Goal: Information Seeking & Learning: Learn about a topic

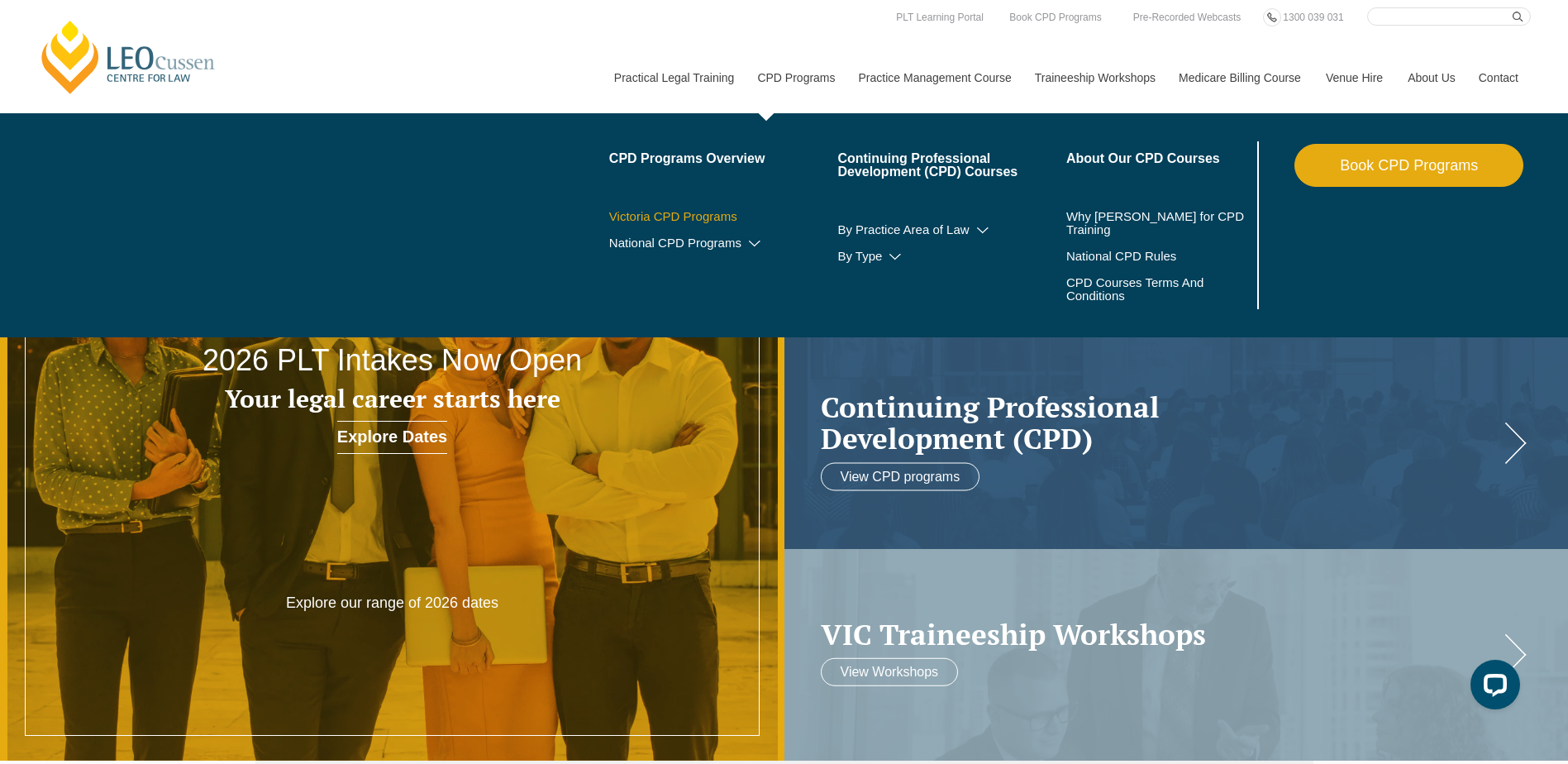
click at [678, 210] on link "Victoria CPD Programs" at bounding box center [723, 216] width 229 height 13
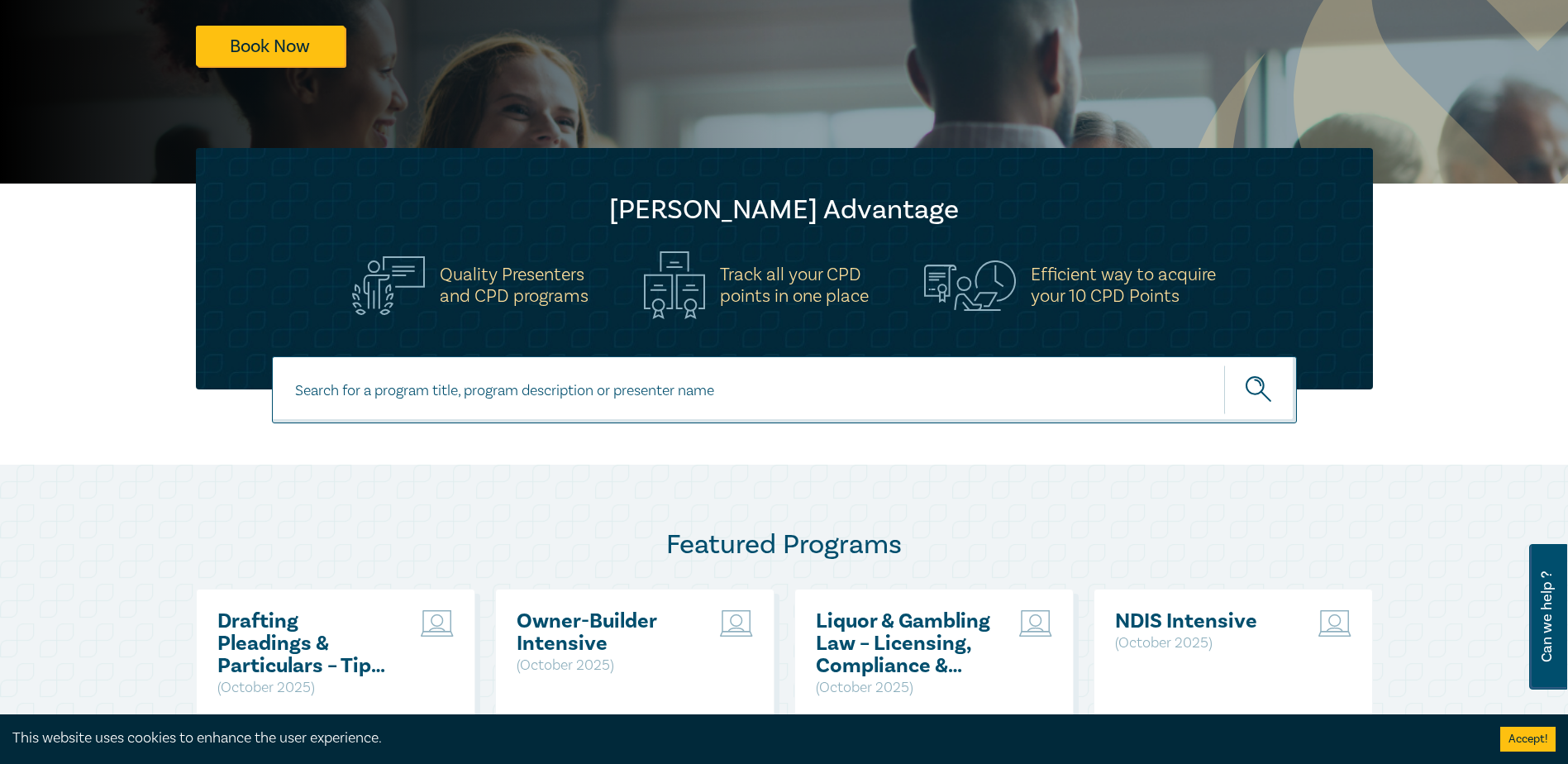
scroll to position [496, 0]
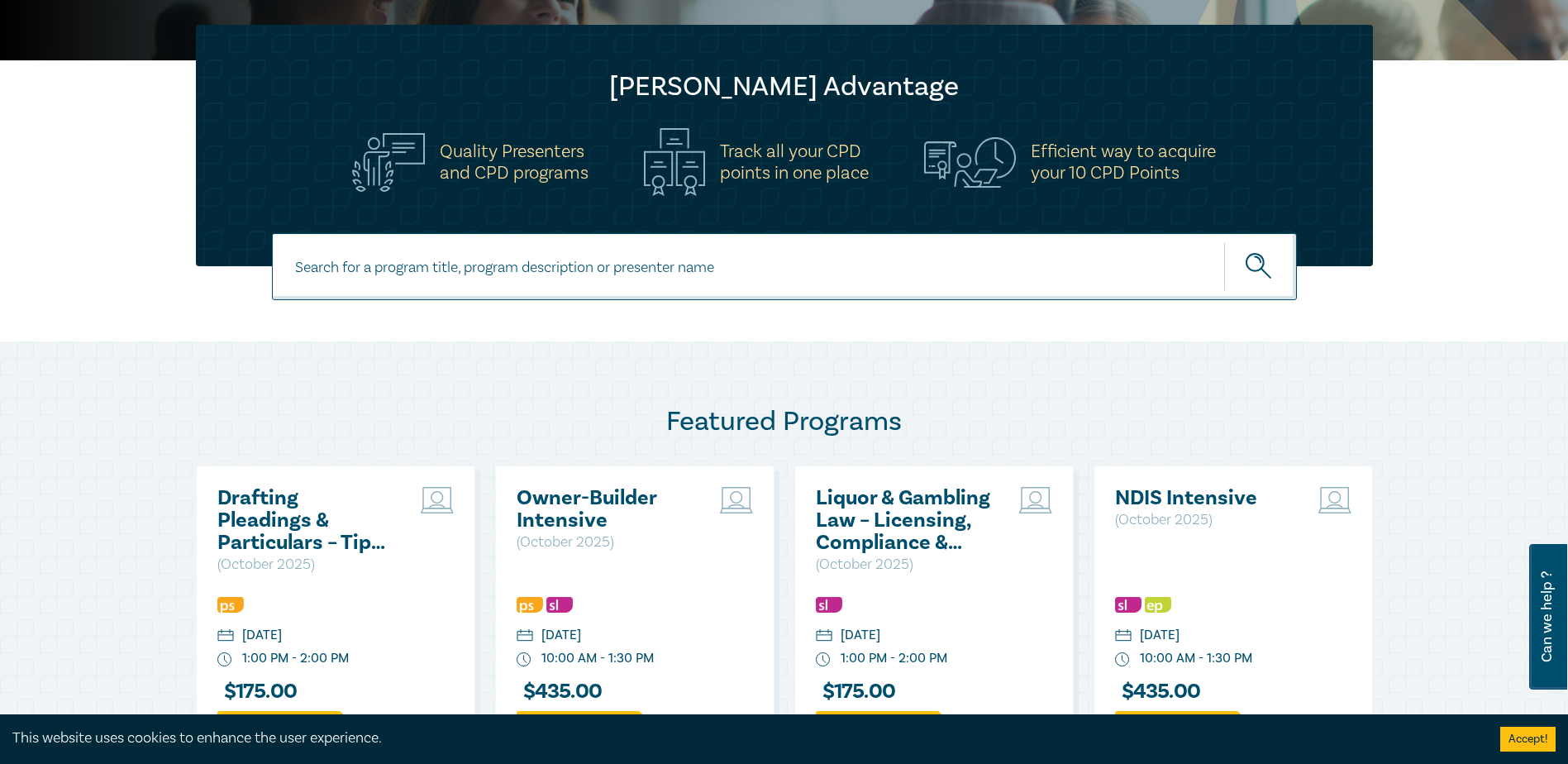
click at [832, 280] on input at bounding box center [784, 266] width 1025 height 67
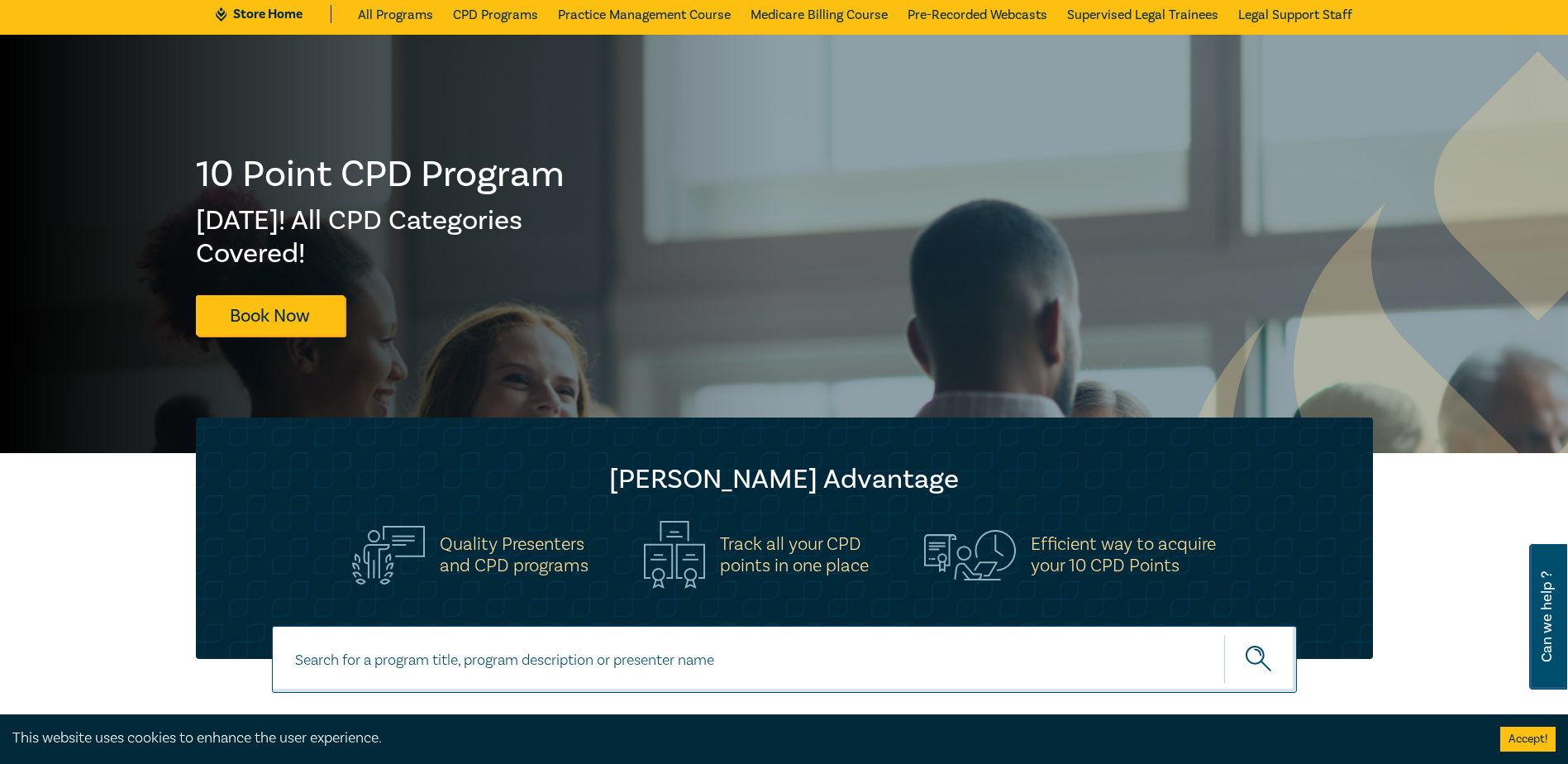
scroll to position [83, 0]
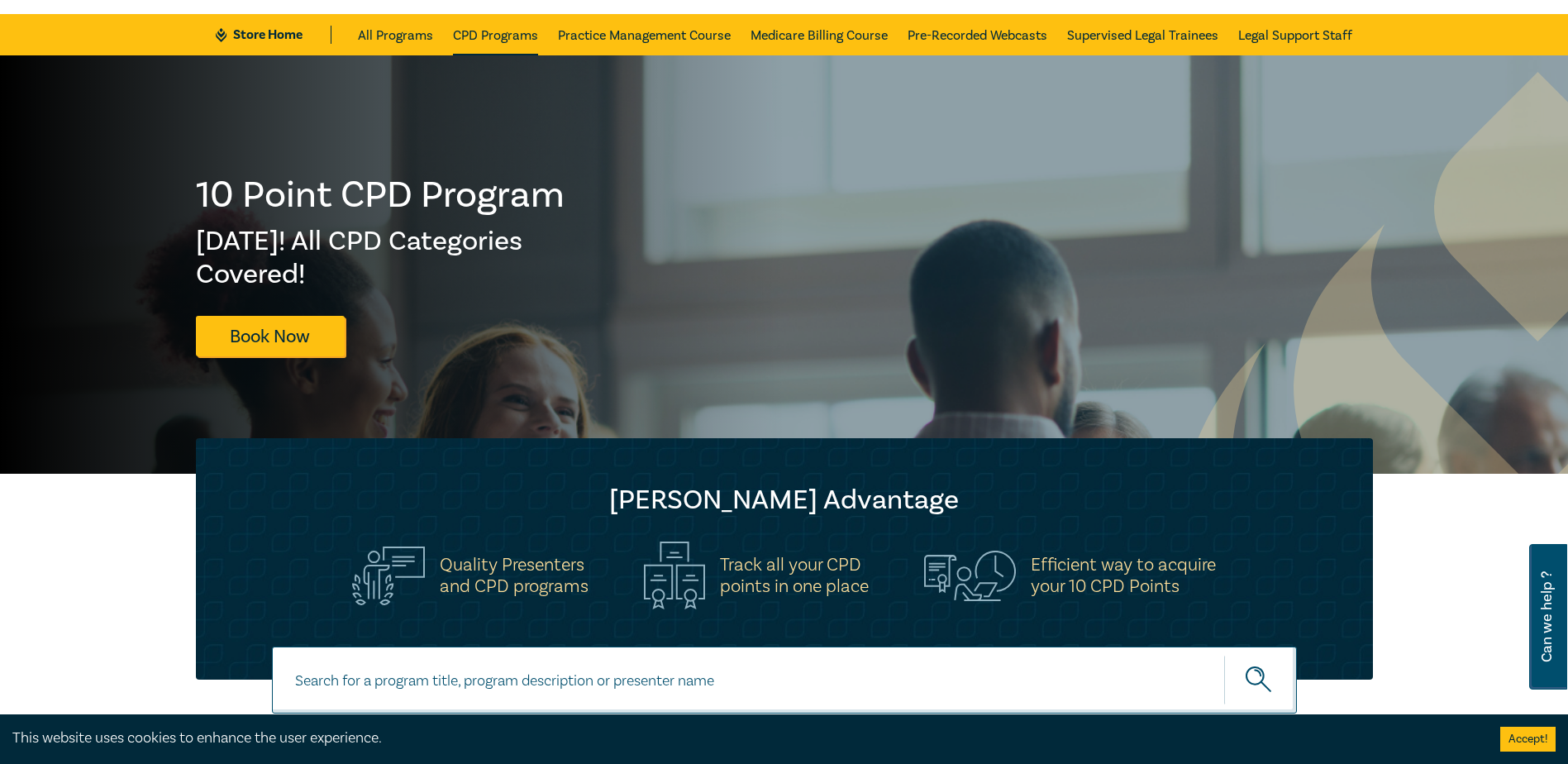
click at [469, 30] on link "CPD Programs" at bounding box center [495, 35] width 85 height 41
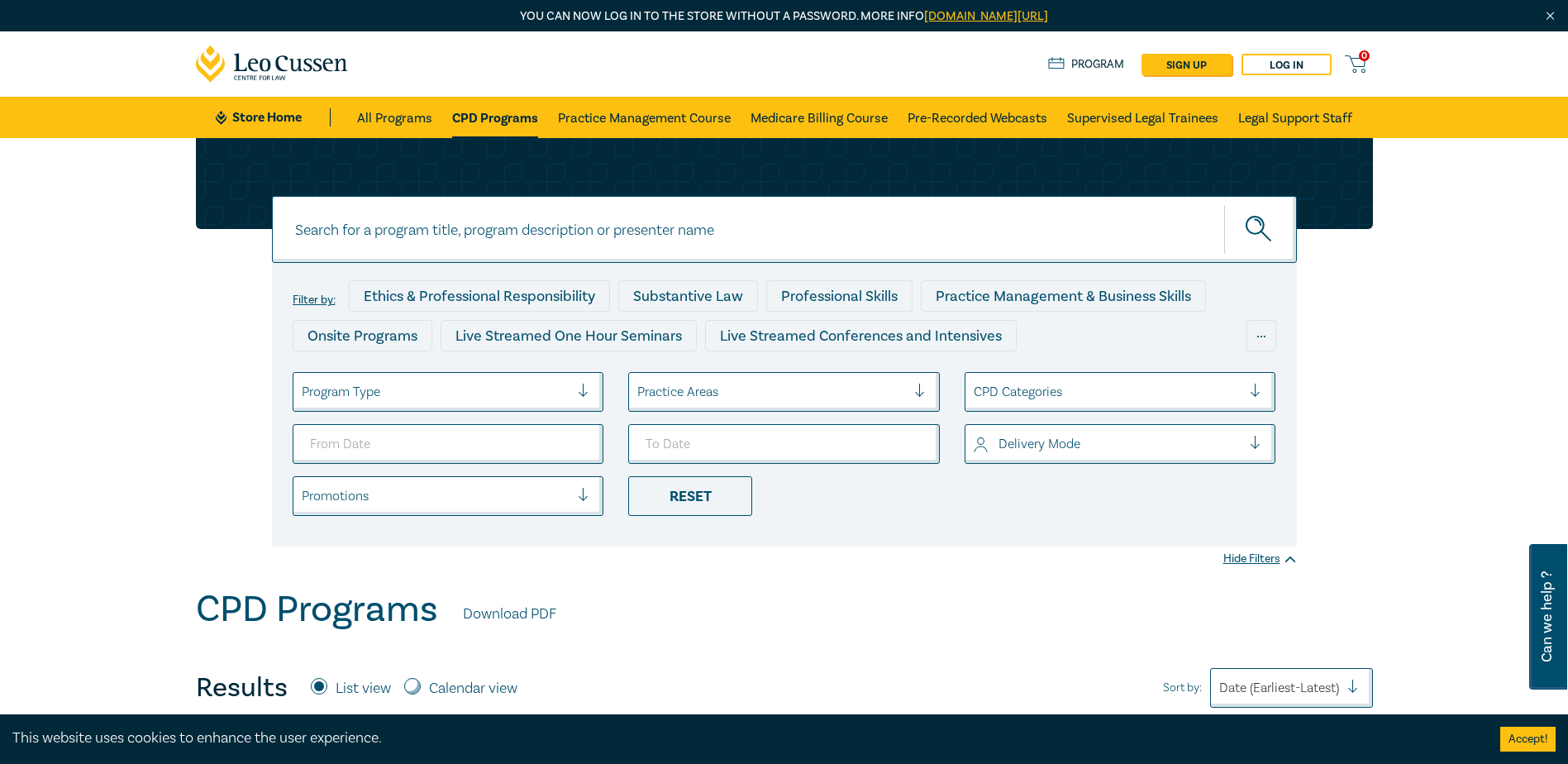
scroll to position [83, 0]
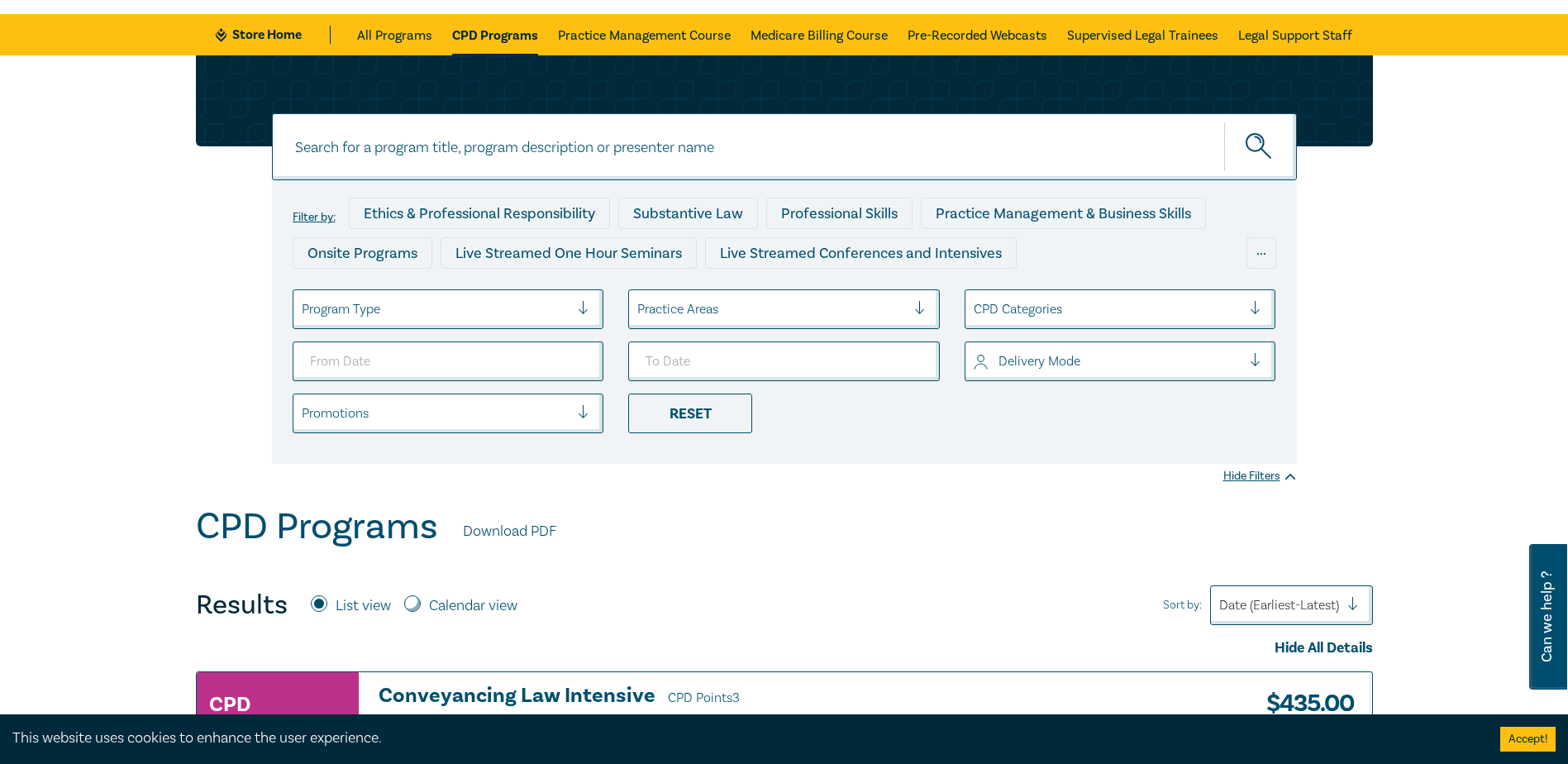
click at [317, 211] on label "Filter by:" at bounding box center [313, 217] width 43 height 13
click at [328, 215] on label "Filter by:" at bounding box center [313, 217] width 43 height 13
click at [328, 217] on label "Filter by:" at bounding box center [313, 217] width 43 height 13
click at [1269, 253] on div "..." at bounding box center [1261, 253] width 29 height 31
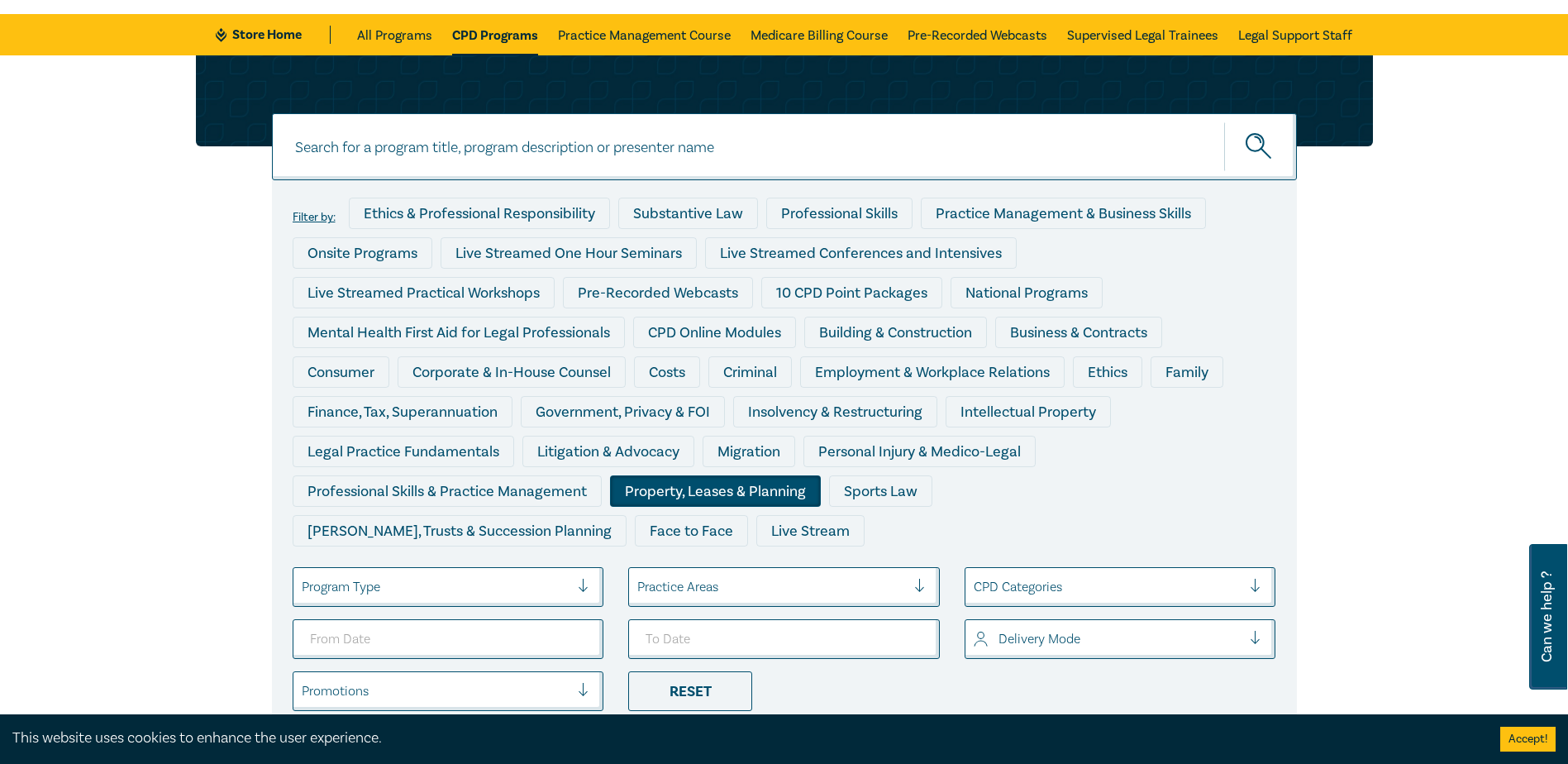
click at [703, 490] on div "Property, Leases & Planning" at bounding box center [715, 490] width 211 height 31
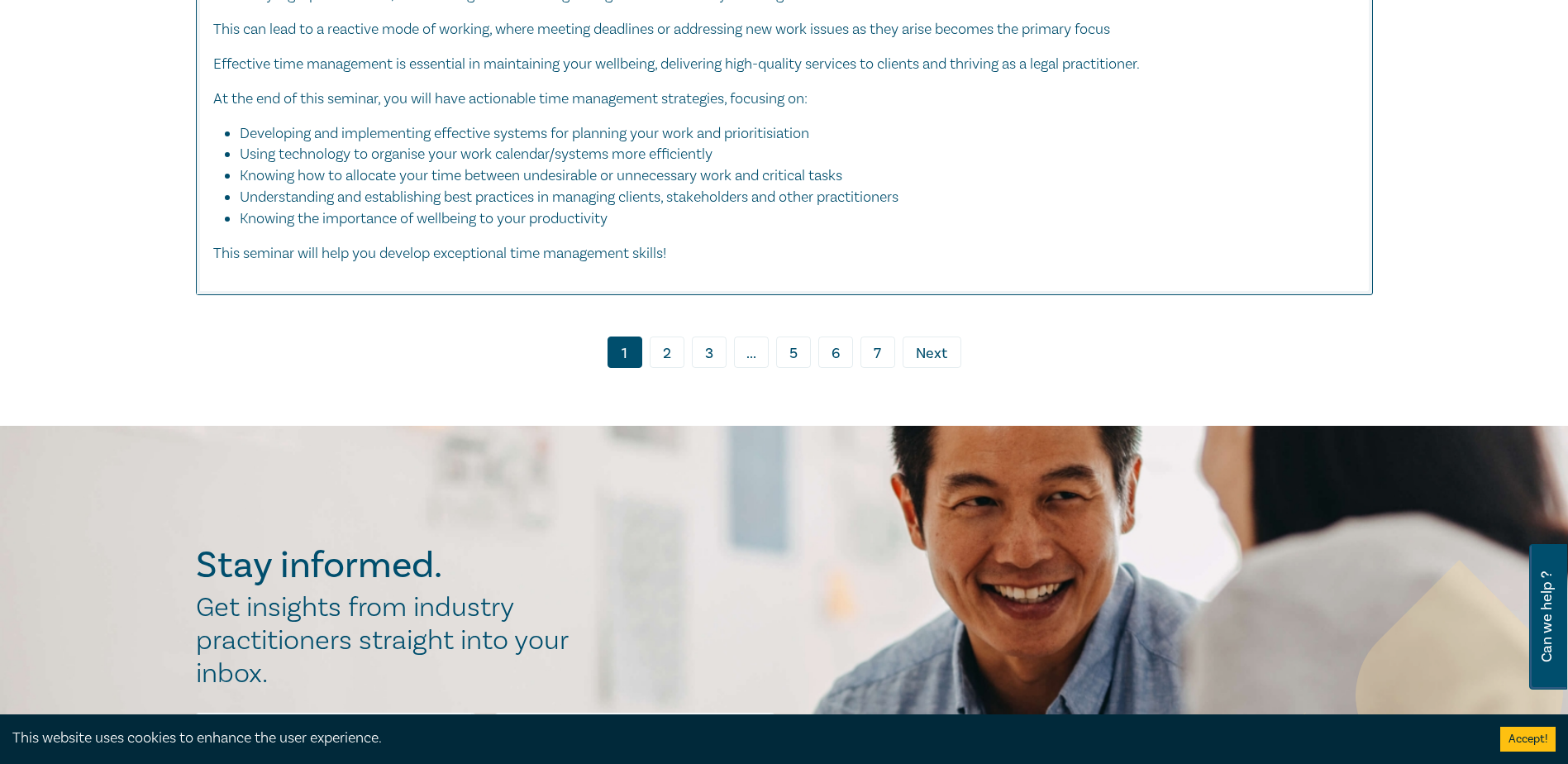
scroll to position [7358, 0]
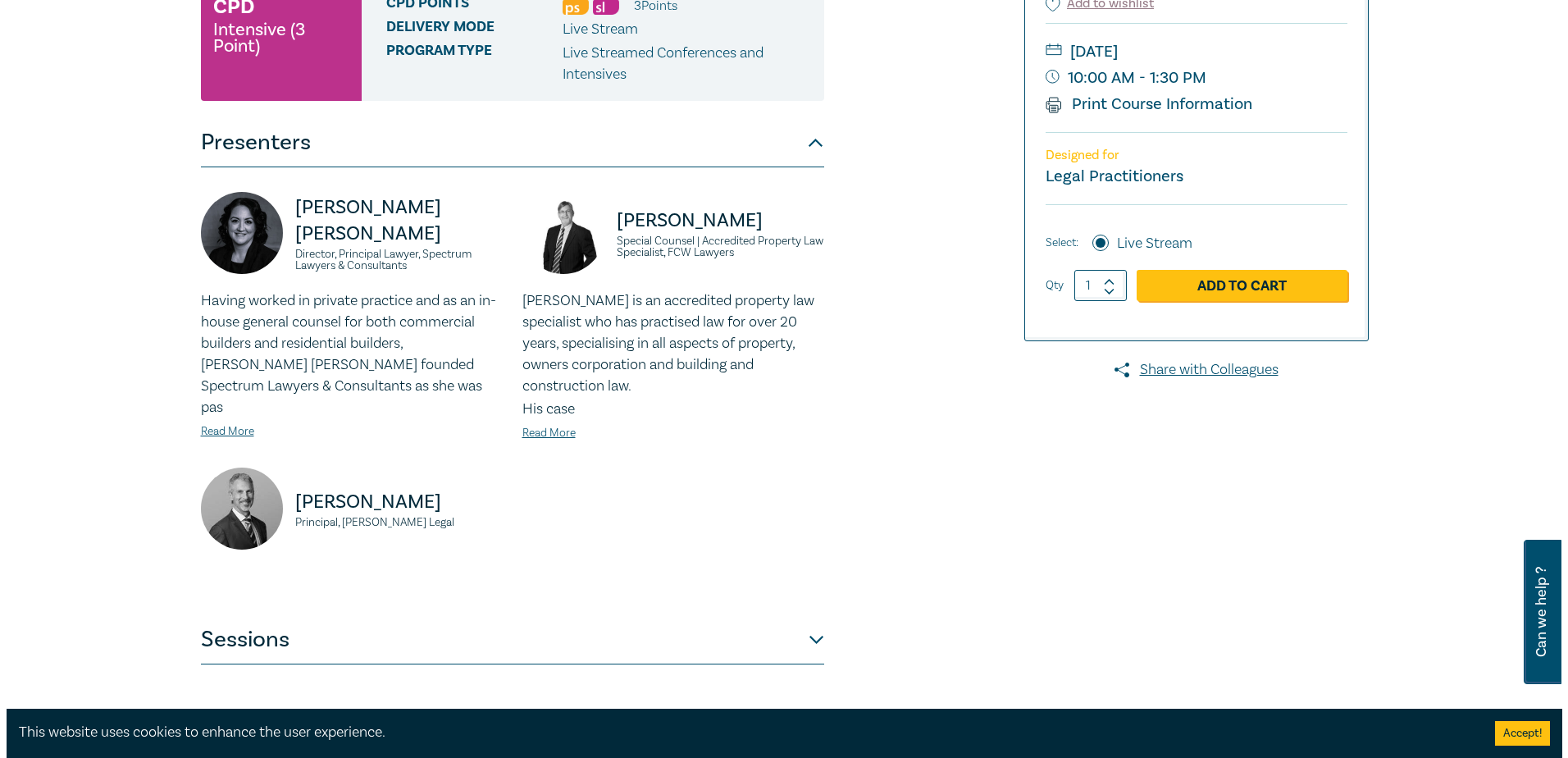
scroll to position [328, 0]
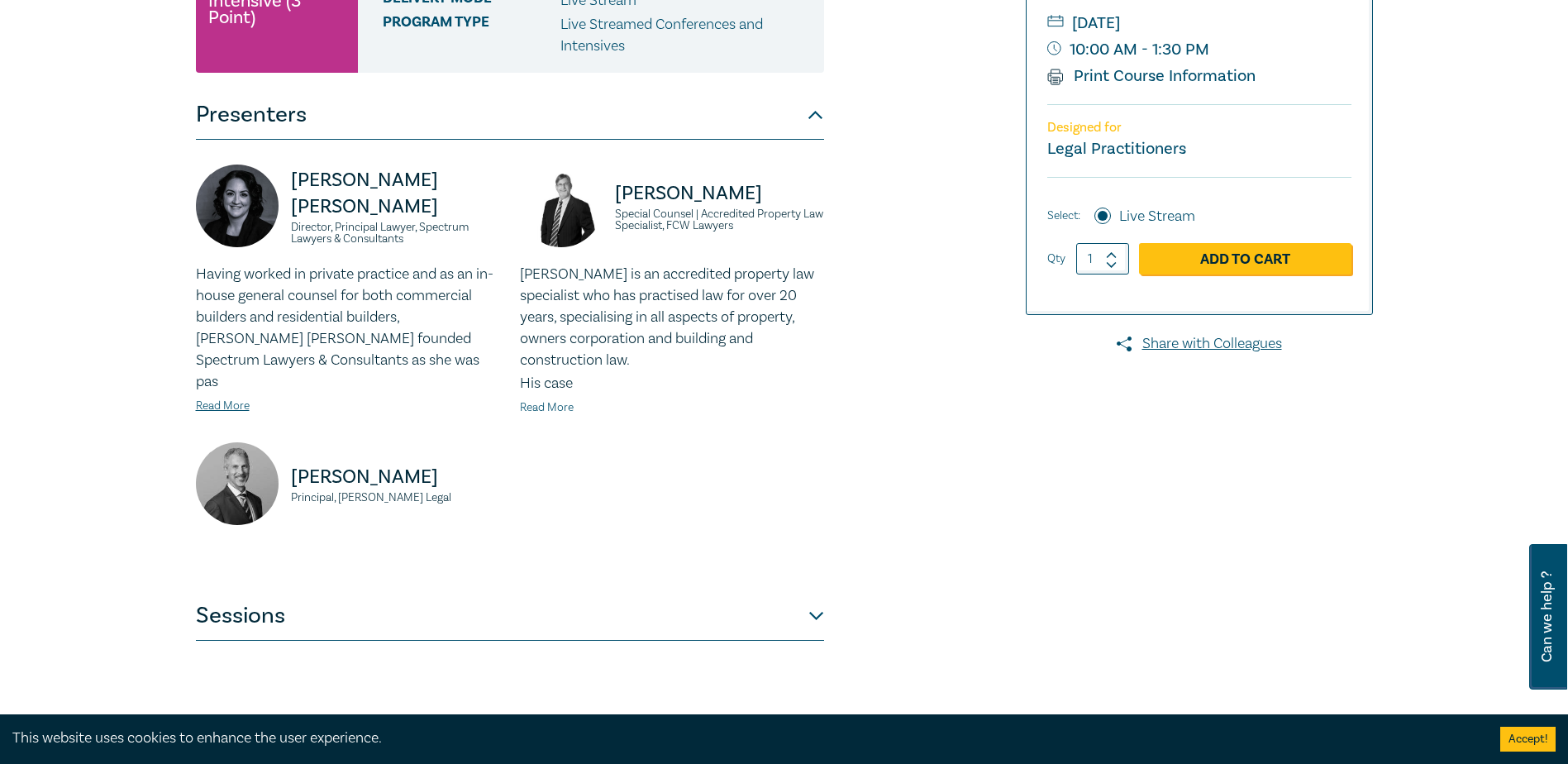
click at [547, 400] on link "Read More" at bounding box center [547, 408] width 54 height 15
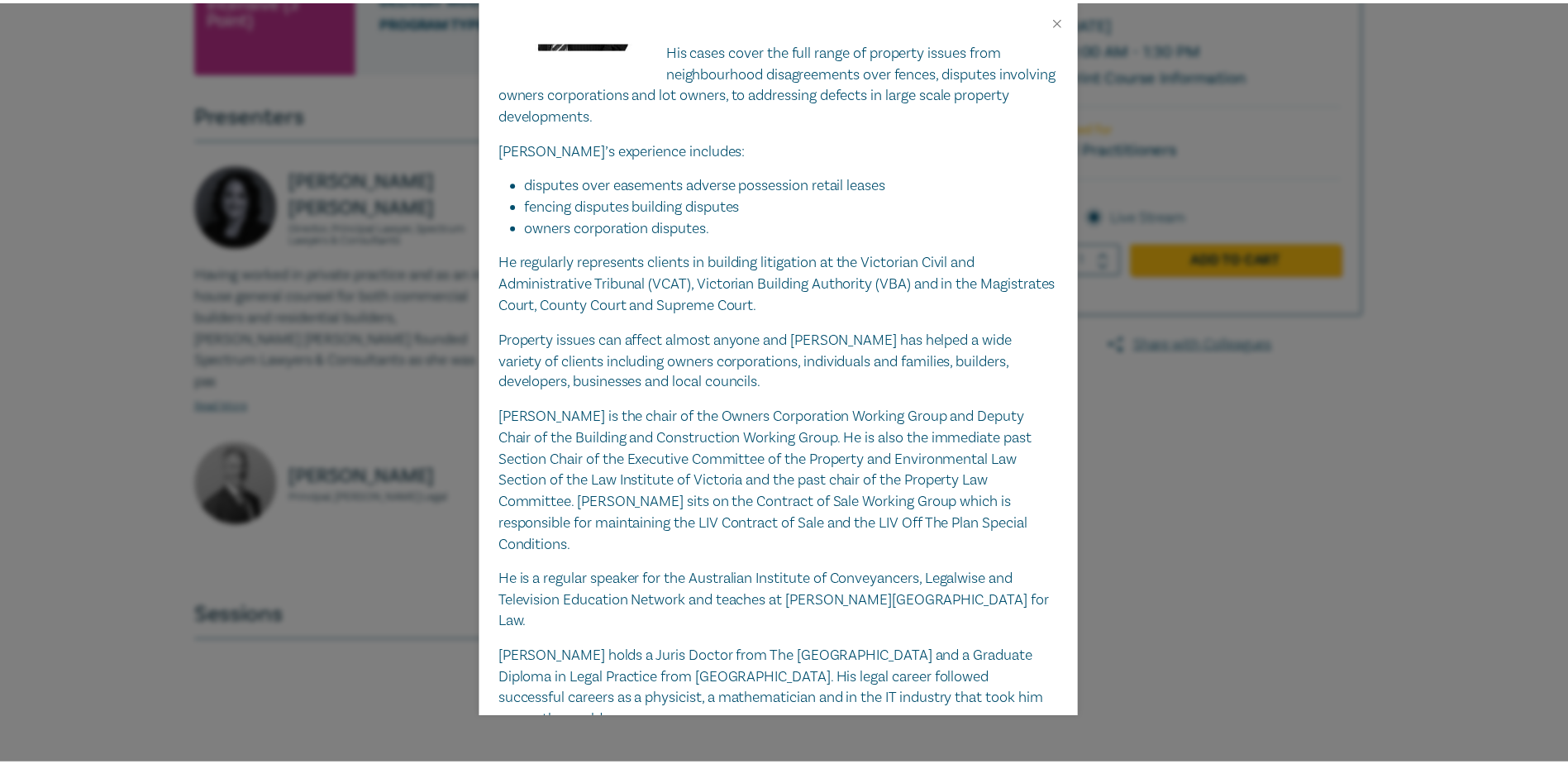
scroll to position [165, 0]
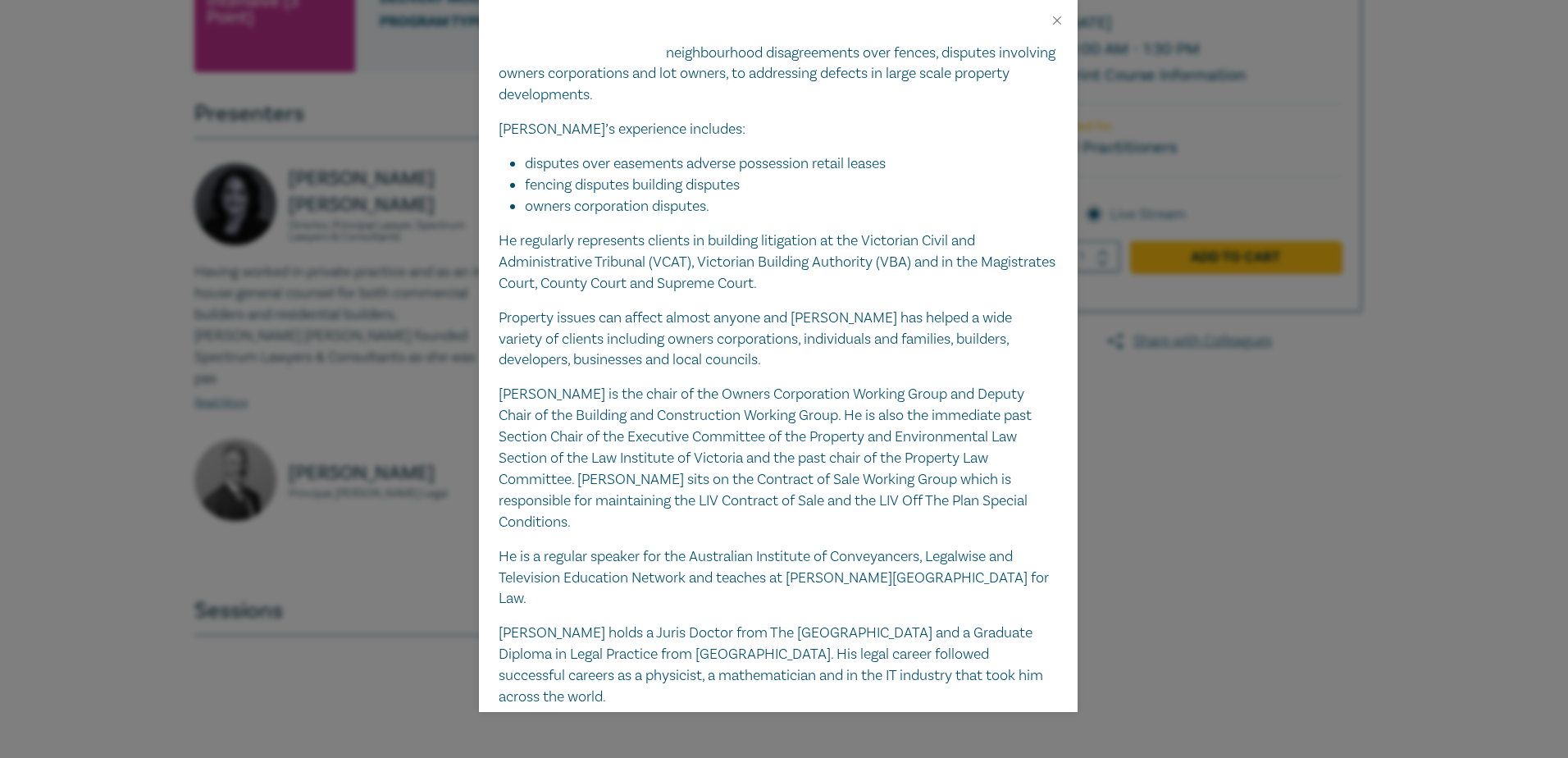
click at [422, 348] on div "David McKenzie Special Counsel | Accredited Property Law Specialist, FCW Lawyer…" at bounding box center [784, 379] width 1568 height 758
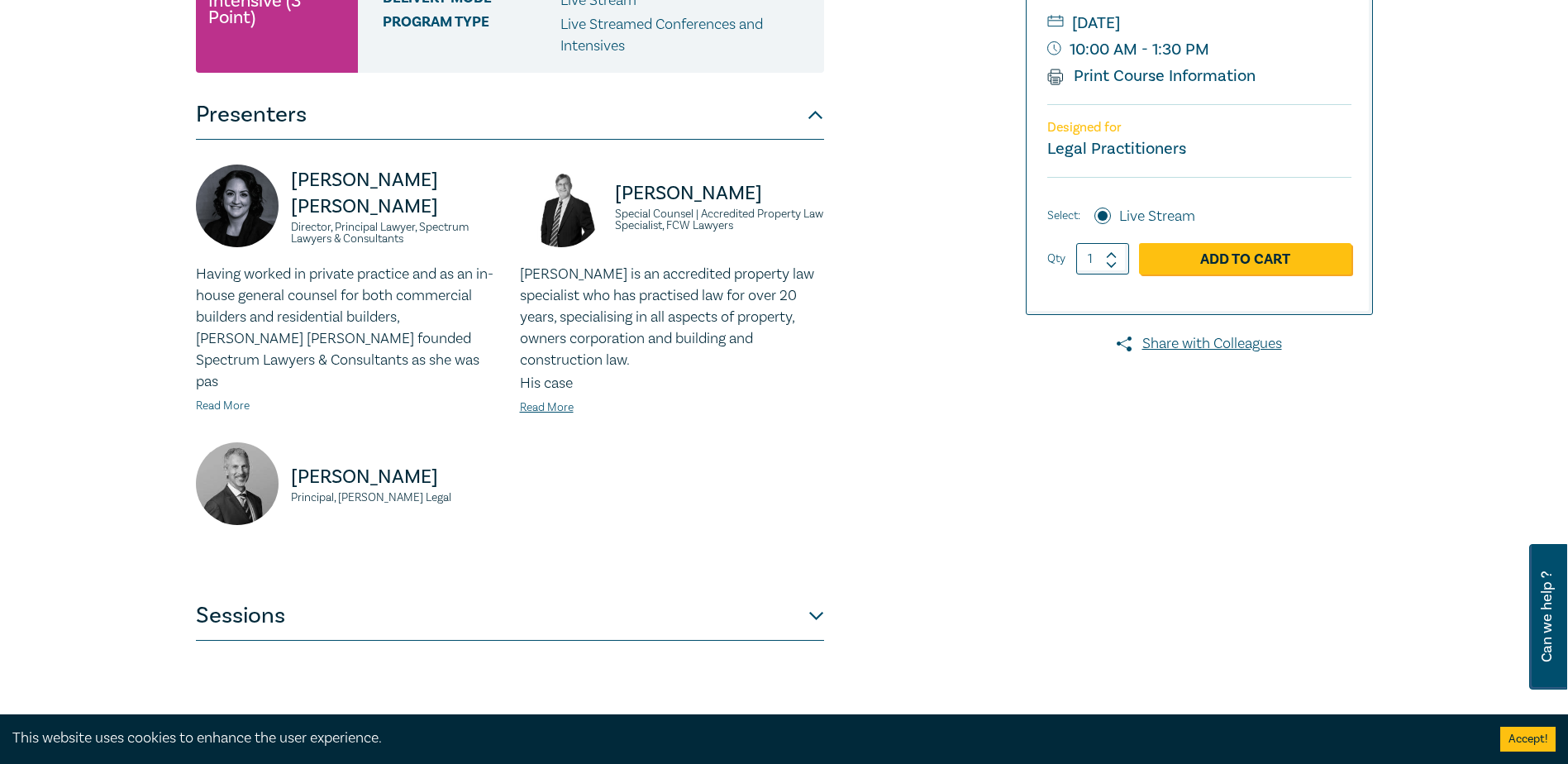
click at [222, 398] on link "Read More" at bounding box center [223, 406] width 54 height 15
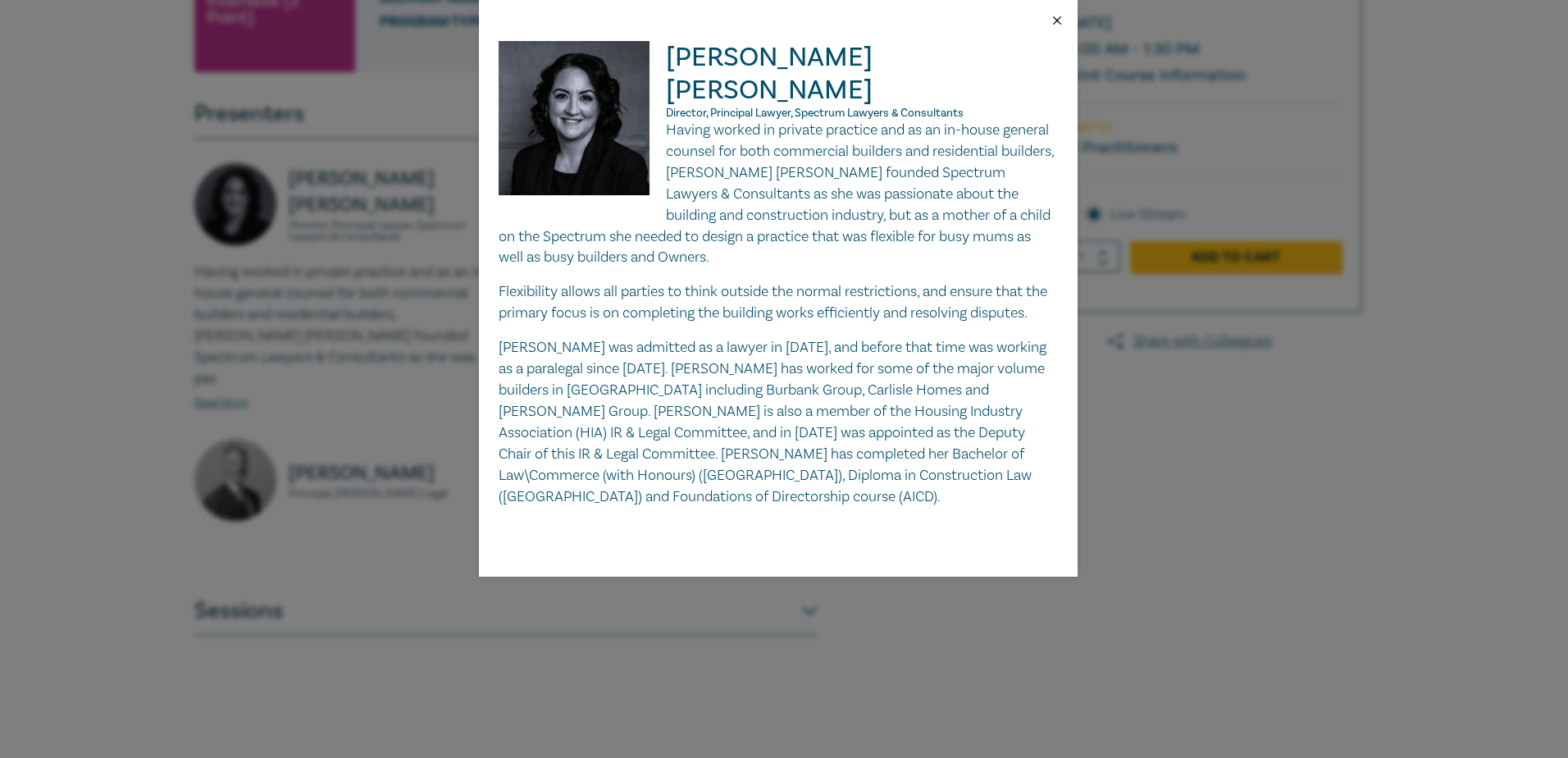
click at [1057, 22] on button "Close" at bounding box center [1057, 21] width 15 height 15
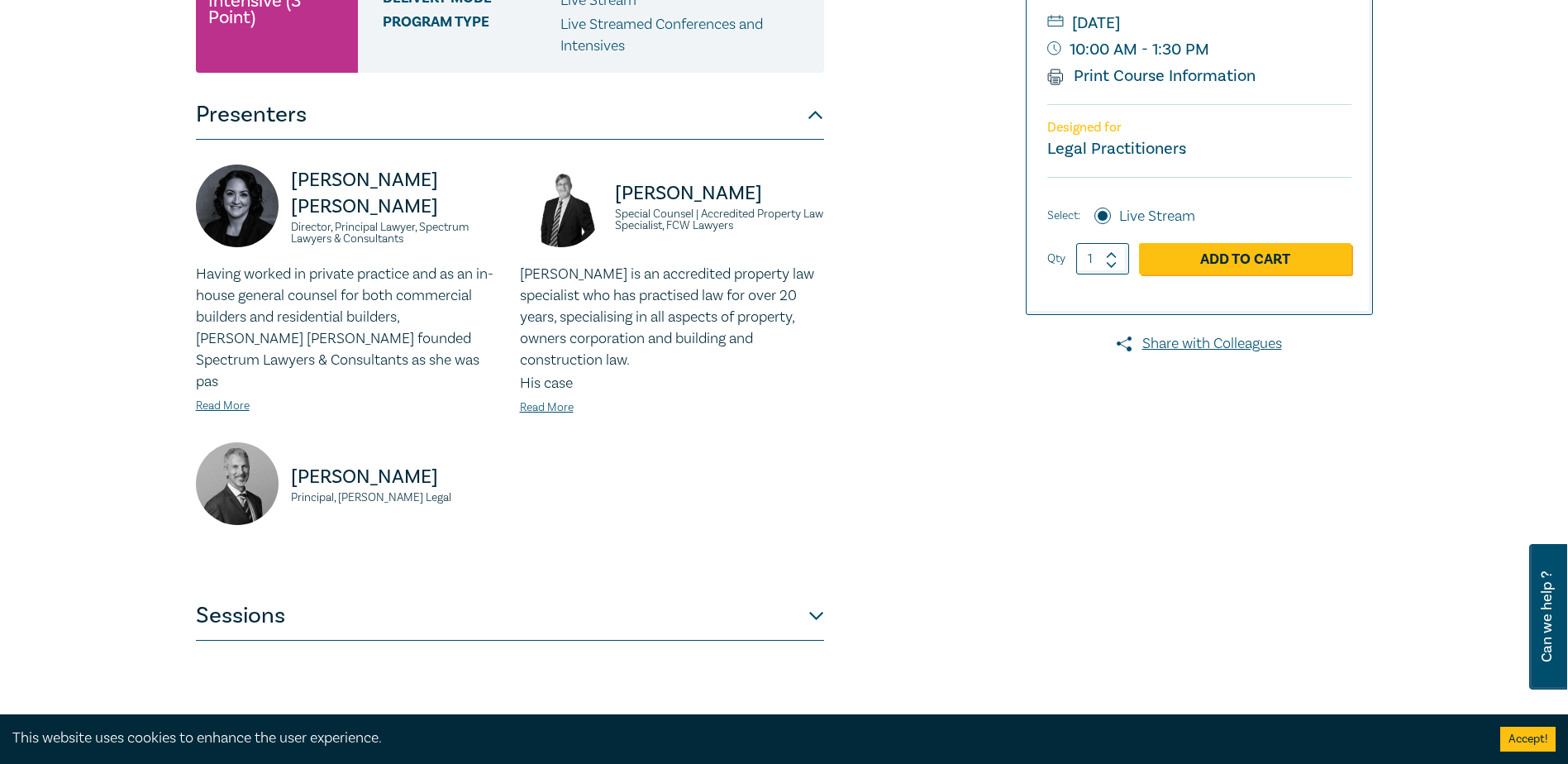
click at [328, 200] on p "Donna Abu-Elias" at bounding box center [395, 193] width 209 height 53
click at [214, 398] on link "Read More" at bounding box center [223, 406] width 54 height 15
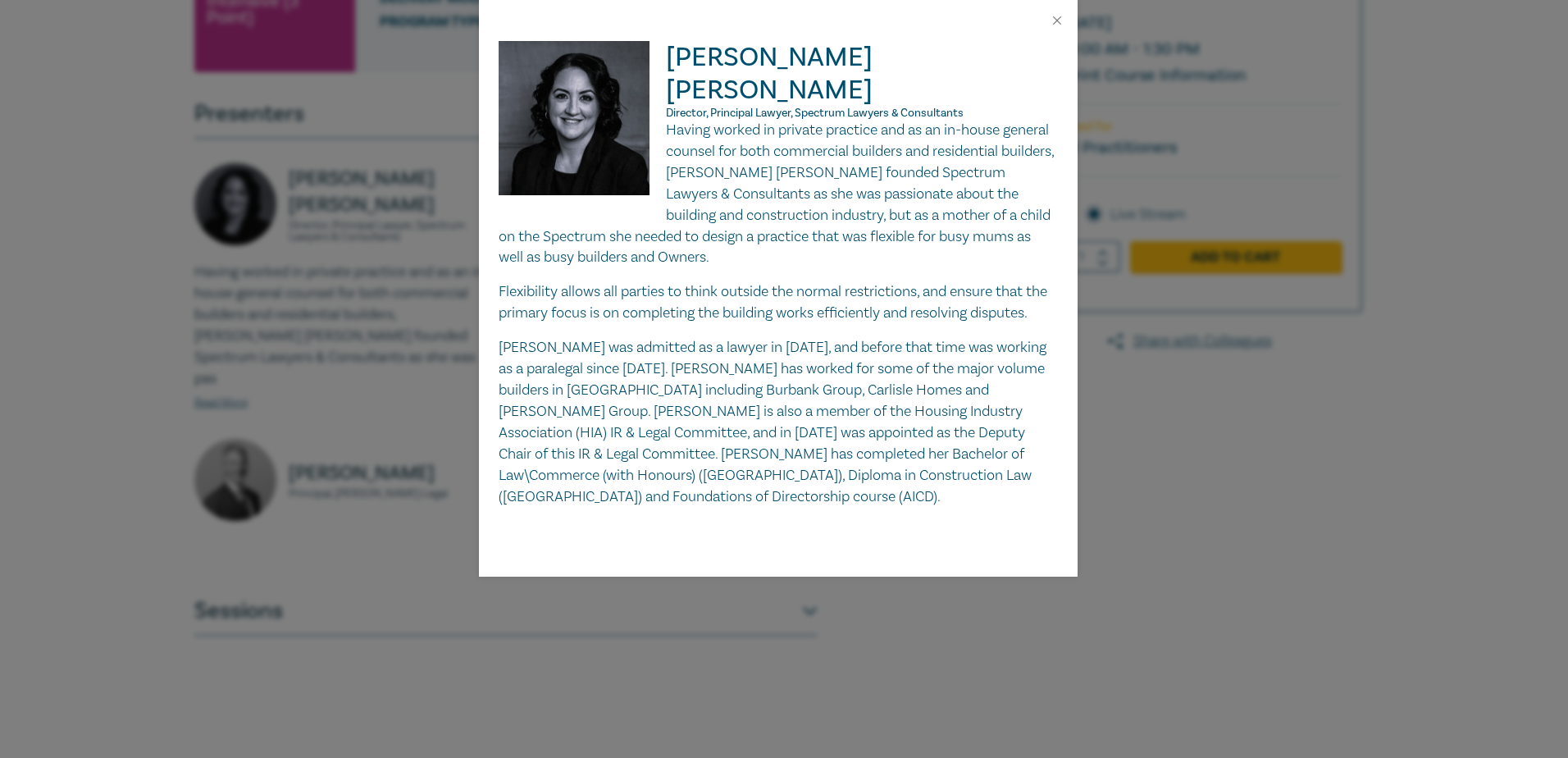
click at [313, 274] on div "Donna Abu-Elias Director, Principal Lawyer, Spectrum Lawyers & Consultants Havi…" at bounding box center [784, 379] width 1568 height 758
